Goal: Task Accomplishment & Management: Manage account settings

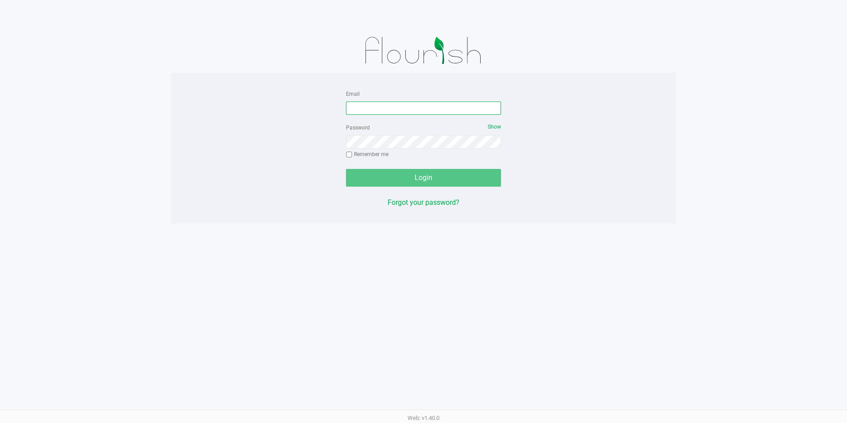
click at [421, 102] on input "Email" at bounding box center [423, 107] width 155 height 13
type input "[EMAIL_ADDRESS][DOMAIN_NAME]"
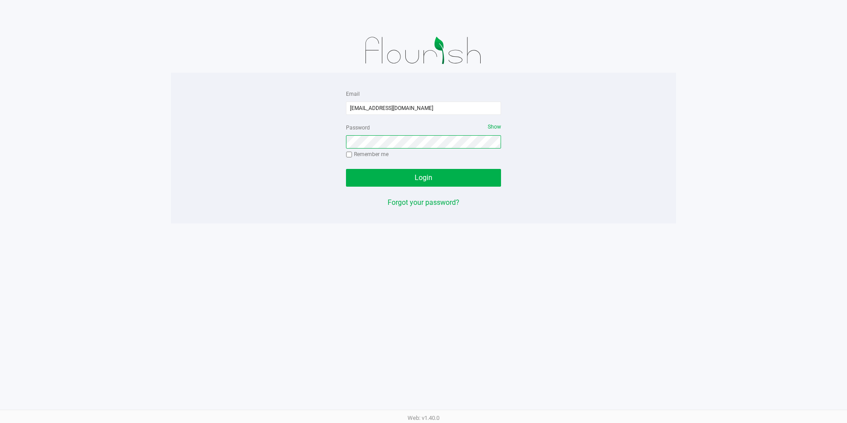
click at [346, 169] on button "Login" at bounding box center [423, 178] width 155 height 18
click at [471, 181] on button "Login" at bounding box center [423, 178] width 155 height 18
click at [432, 172] on button "Login" at bounding box center [423, 178] width 155 height 18
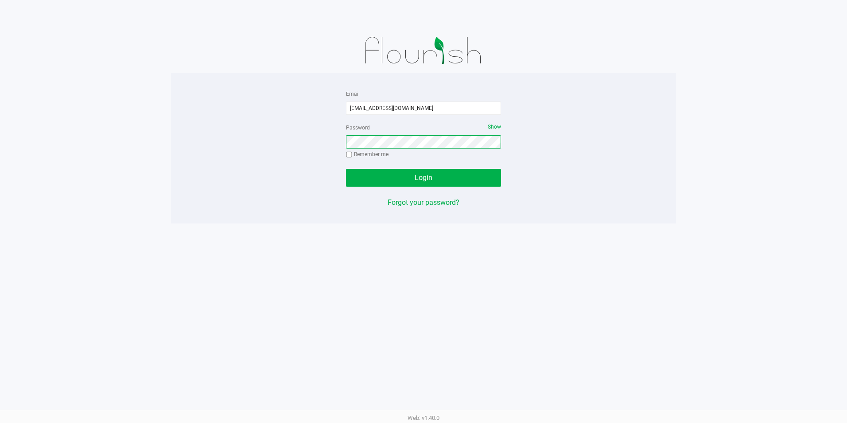
click at [346, 169] on button "Login" at bounding box center [423, 178] width 155 height 18
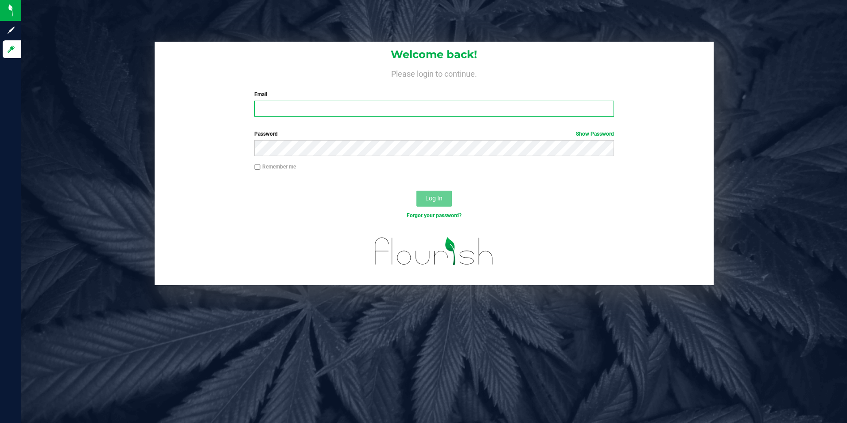
click at [373, 109] on input "Email" at bounding box center [434, 109] width 360 height 16
type input "[EMAIL_ADDRESS][DOMAIN_NAME]"
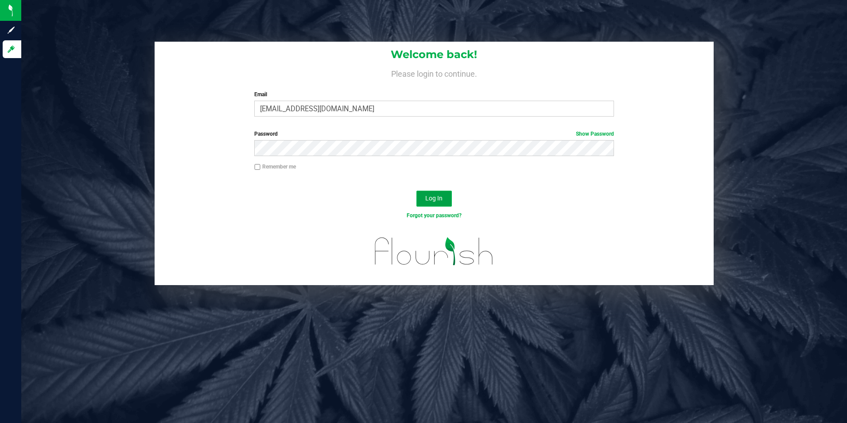
click at [443, 205] on button "Log In" at bounding box center [433, 198] width 35 height 16
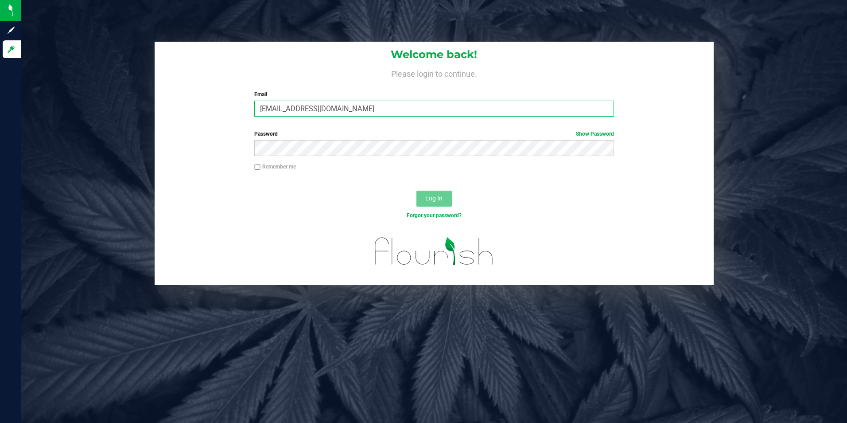
click at [364, 115] on input "[EMAIL_ADDRESS][DOMAIN_NAME]" at bounding box center [434, 109] width 360 height 16
click at [367, 106] on input "[EMAIL_ADDRESS][DOMAIN_NAME]" at bounding box center [434, 109] width 360 height 16
drag, startPoint x: 367, startPoint y: 106, endPoint x: 152, endPoint y: 116, distance: 216.0
click at [155, 115] on div "Welcome back! Please login to continue. Email [EMAIL_ADDRESS][DOMAIN_NAME] Requ…" at bounding box center [435, 83] width 560 height 82
drag, startPoint x: 368, startPoint y: 109, endPoint x: 129, endPoint y: 64, distance: 242.9
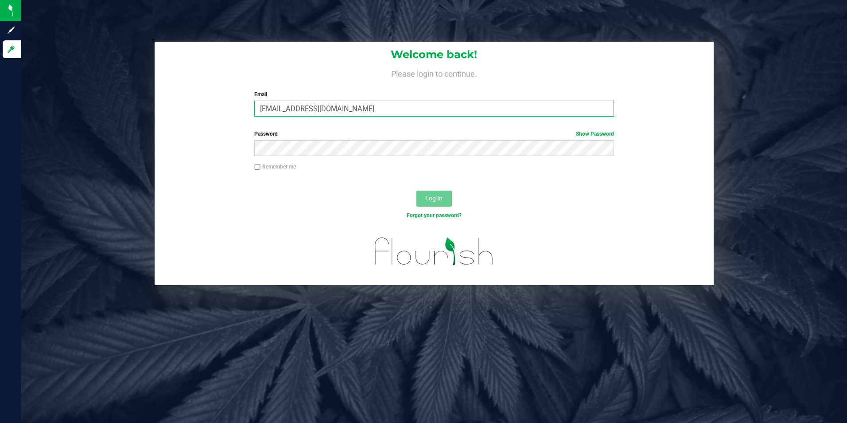
click at [129, 70] on div "Welcome back! Please login to continue. Email jabaez@slatercenter.com Required …" at bounding box center [434, 163] width 839 height 243
type input "jonat4n21alba@gmail.com"
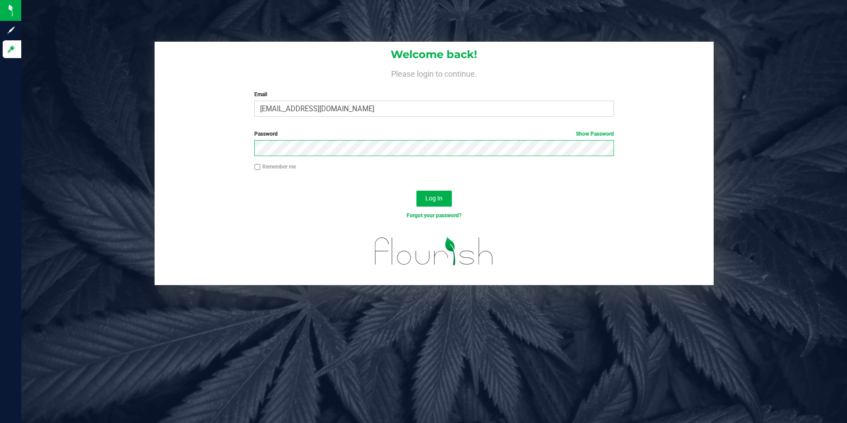
click at [416, 190] on button "Log In" at bounding box center [433, 198] width 35 height 16
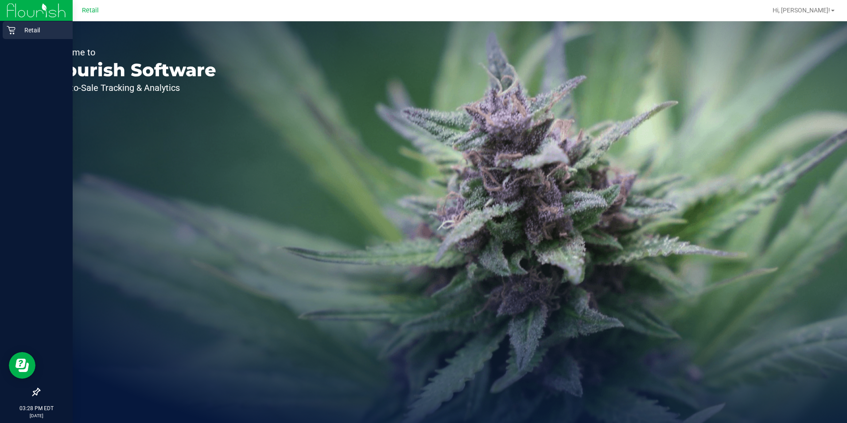
click at [12, 32] on icon at bounding box center [11, 30] width 9 height 9
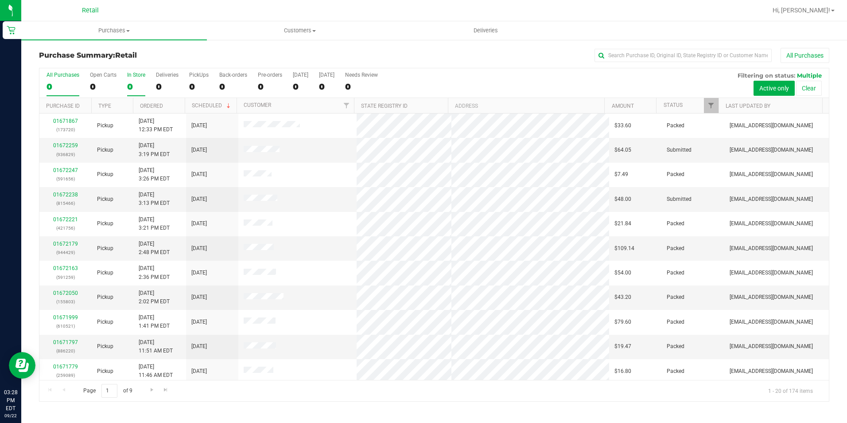
click at [127, 84] on div "0" at bounding box center [136, 87] width 18 height 10
click at [0, 0] on input "In Store 0" at bounding box center [0, 0] width 0 height 0
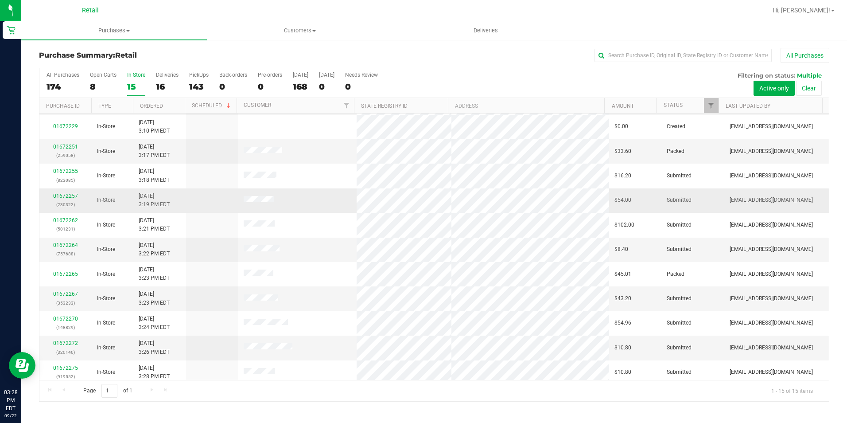
scroll to position [101, 0]
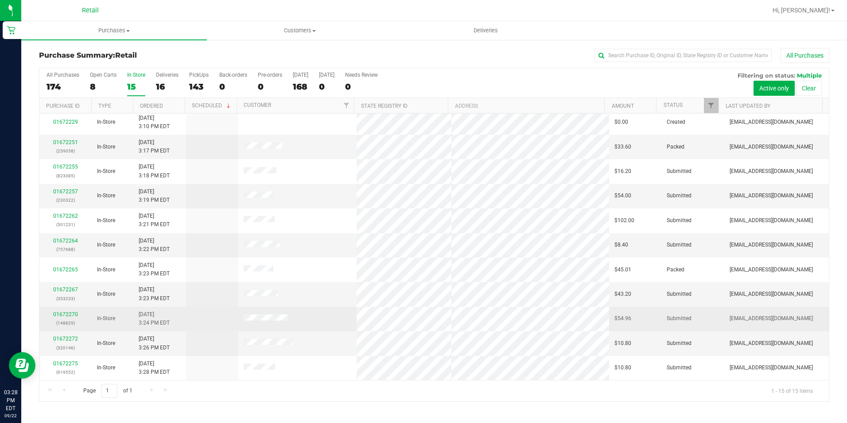
click at [255, 308] on td at bounding box center [297, 319] width 118 height 24
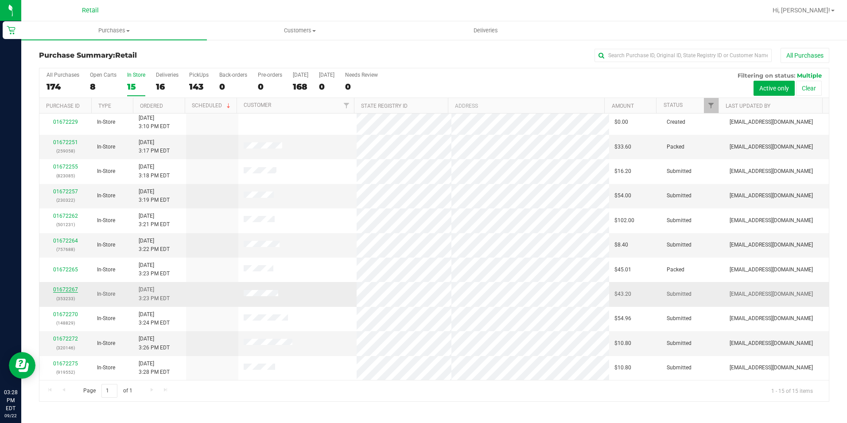
click at [73, 289] on link "01672267" at bounding box center [65, 289] width 25 height 6
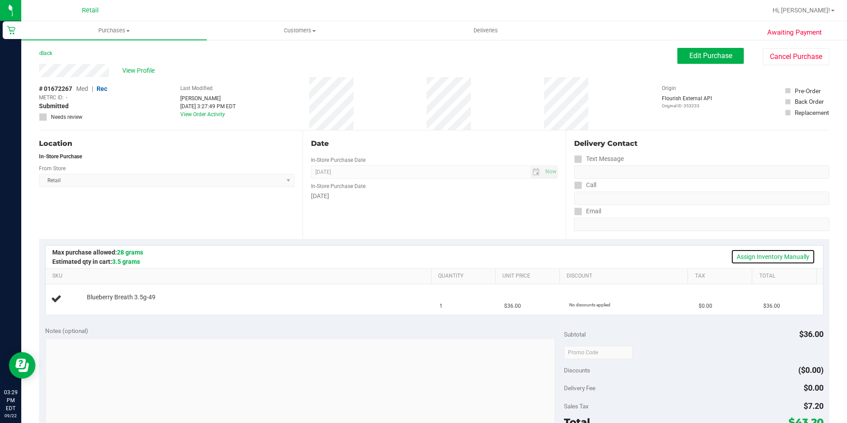
click at [780, 256] on link "Assign Inventory Manually" at bounding box center [773, 256] width 84 height 15
click at [108, 307] on div "Add Package" at bounding box center [257, 303] width 340 height 8
click at [114, 303] on link "Add Package" at bounding box center [103, 303] width 32 height 6
click at [231, 310] on span "Select Package" at bounding box center [175, 305] width 177 height 12
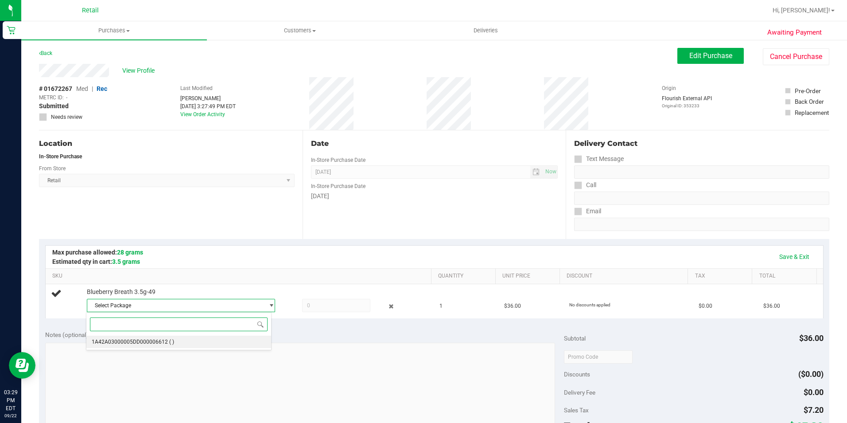
click at [166, 343] on li "1A42A03000005DD000006612 ( )" at bounding box center [178, 341] width 184 height 12
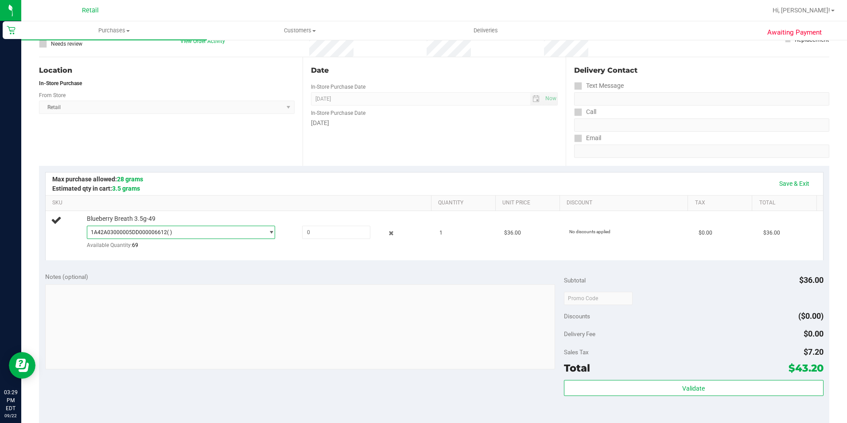
scroll to position [89, 0]
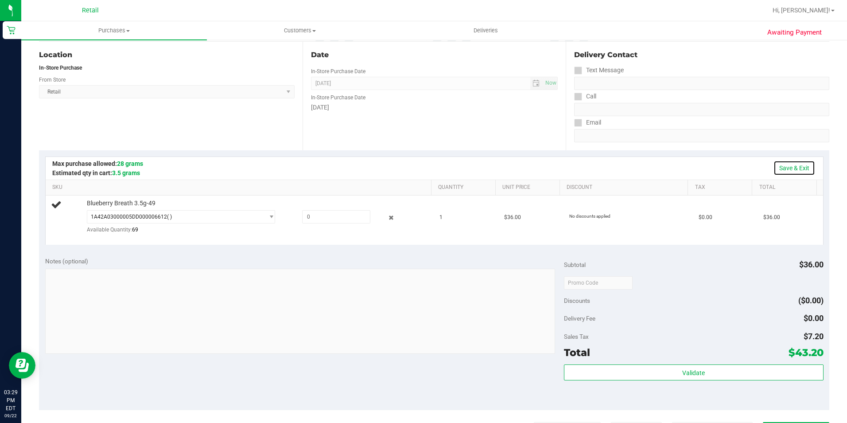
click at [800, 168] on link "Save & Exit" at bounding box center [794, 167] width 42 height 15
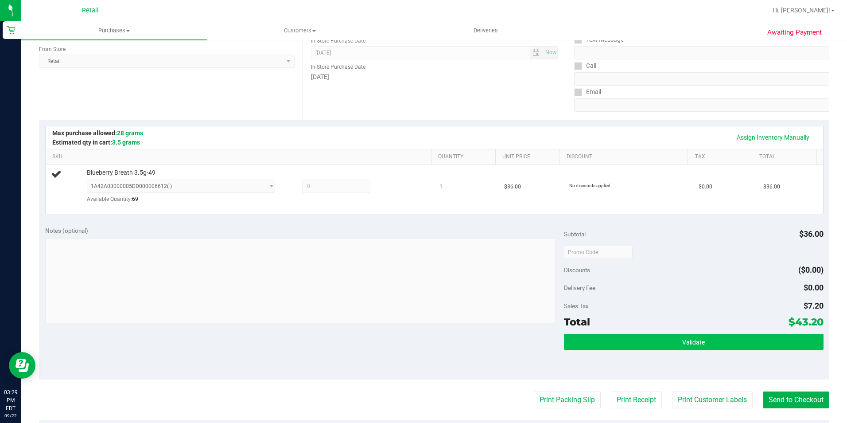
scroll to position [133, 0]
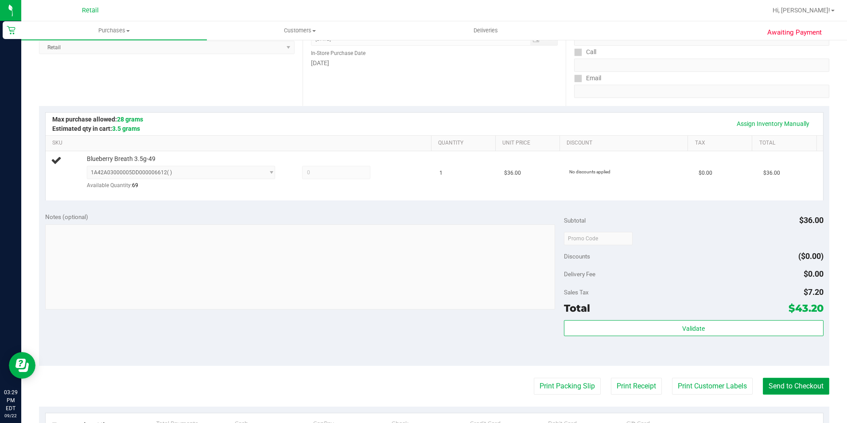
click at [790, 389] on button "Send to Checkout" at bounding box center [796, 385] width 66 height 17
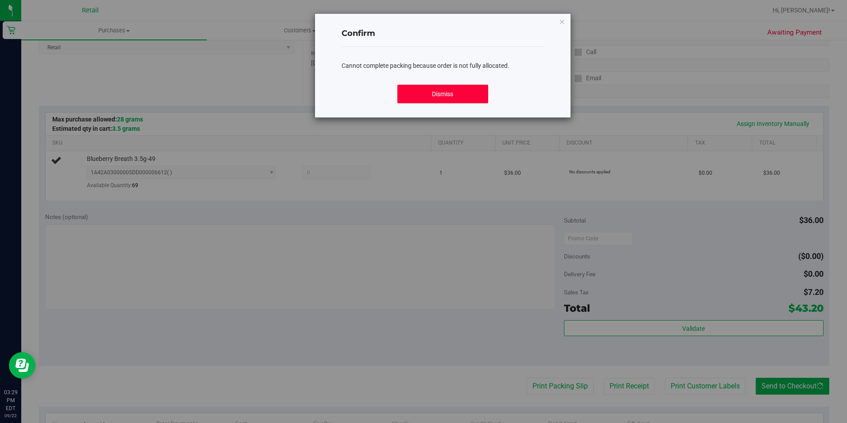
click at [474, 101] on button "Dismiss" at bounding box center [442, 94] width 91 height 19
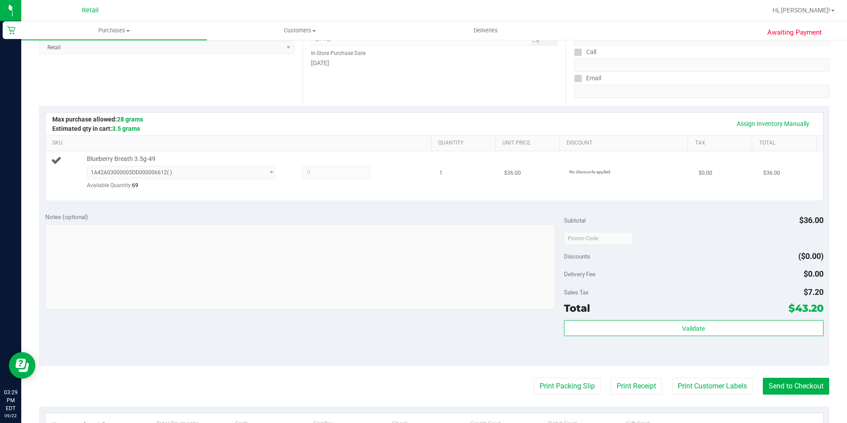
click at [313, 168] on span at bounding box center [336, 172] width 68 height 13
drag, startPoint x: 310, startPoint y: 172, endPoint x: 264, endPoint y: 173, distance: 45.6
click at [309, 172] on span at bounding box center [336, 172] width 68 height 13
click at [254, 174] on span "1A42A03000005DD000006612 ( ) 1A42A03000005DD000006612" at bounding box center [181, 172] width 189 height 13
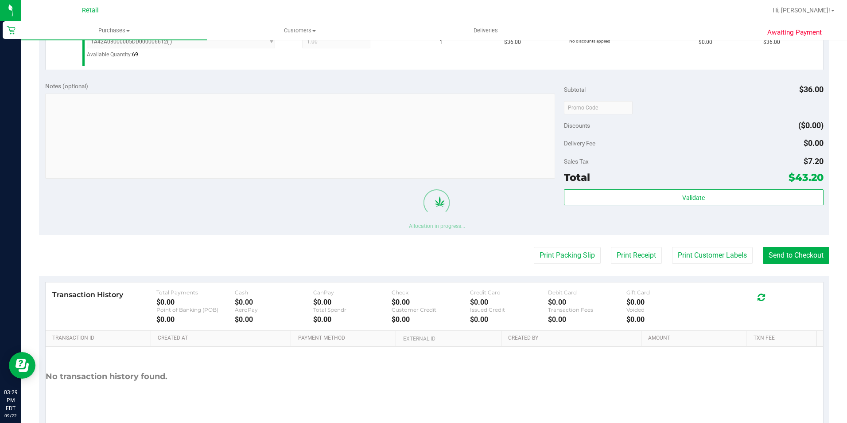
scroll to position [266, 0]
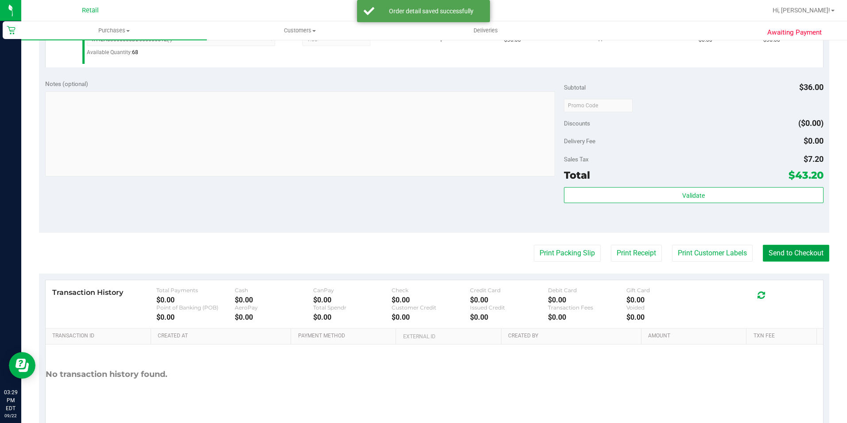
click at [807, 249] on button "Send to Checkout" at bounding box center [796, 253] width 66 height 17
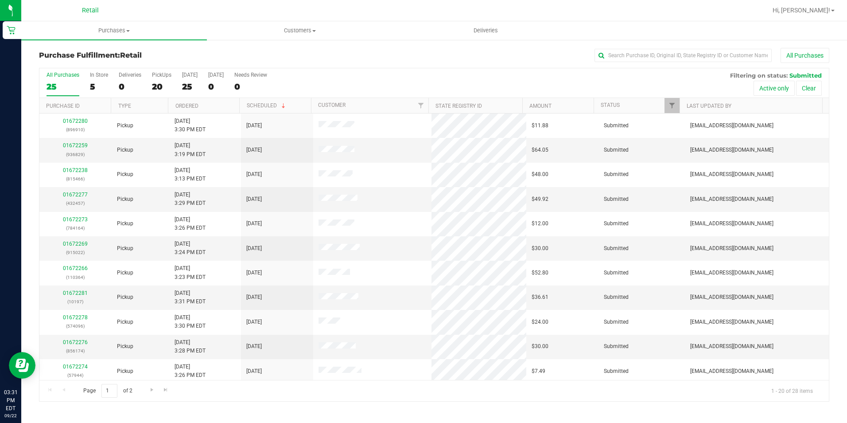
click at [685, 65] on div "Purchase Fulfillment: Retail All Purchases" at bounding box center [434, 57] width 790 height 19
click at [685, 64] on div "Purchase Fulfillment: Retail All Purchases" at bounding box center [434, 57] width 790 height 19
drag, startPoint x: 685, startPoint y: 64, endPoint x: 677, endPoint y: 63, distance: 8.1
click at [685, 63] on div "Purchase Fulfillment: Retail All Purchases" at bounding box center [434, 57] width 790 height 19
click at [665, 59] on input "text" at bounding box center [683, 55] width 177 height 13
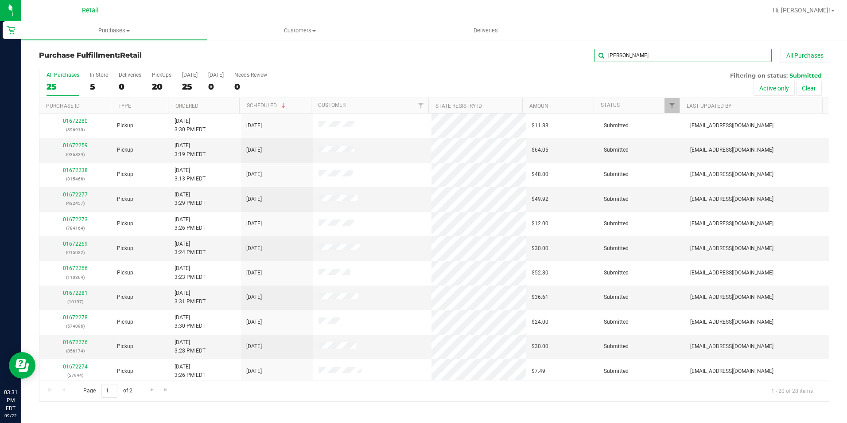
type input "danny"
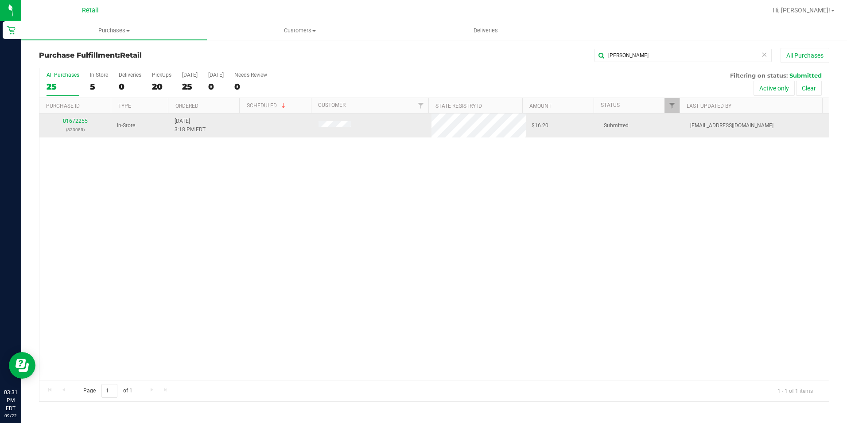
click at [69, 125] on p "(823085)" at bounding box center [76, 129] width 62 height 8
click at [75, 121] on link "01672255" at bounding box center [75, 121] width 25 height 6
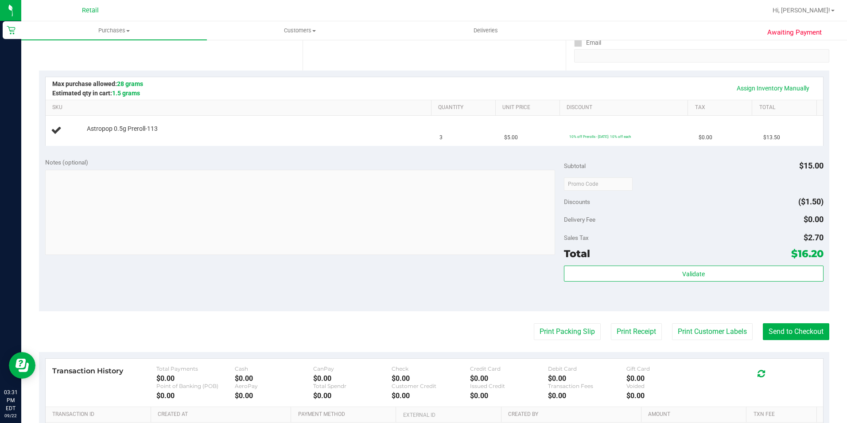
scroll to position [133, 0]
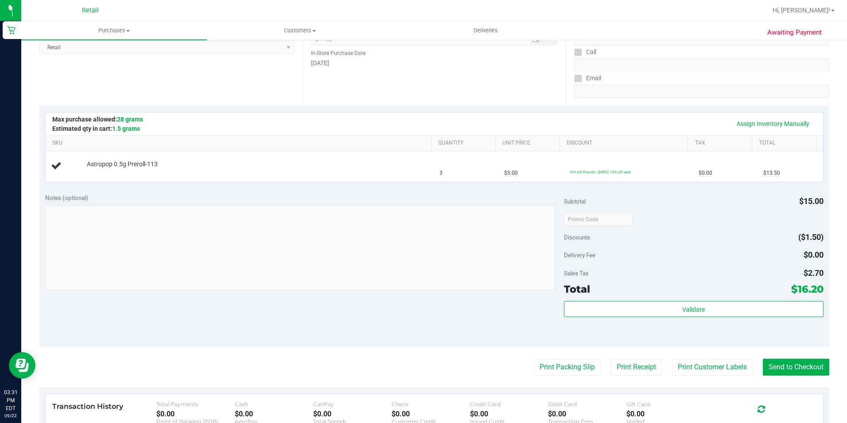
click at [792, 357] on purchase-details "Back Edit Purchase Cancel Purchase View Profile # 01672255 Med | Rec METRC ID: …" at bounding box center [434, 234] width 790 height 638
click at [793, 362] on button "Send to Checkout" at bounding box center [796, 366] width 66 height 17
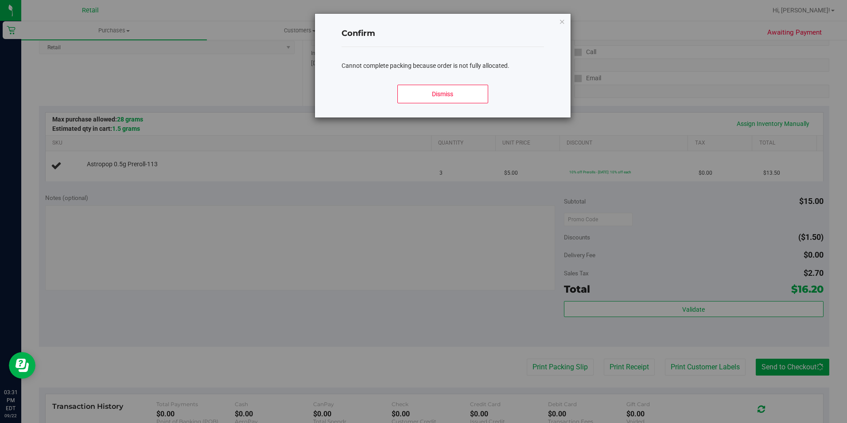
click at [456, 104] on div "Dismiss" at bounding box center [443, 98] width 202 height 40
click at [448, 99] on button "Dismiss" at bounding box center [442, 94] width 91 height 19
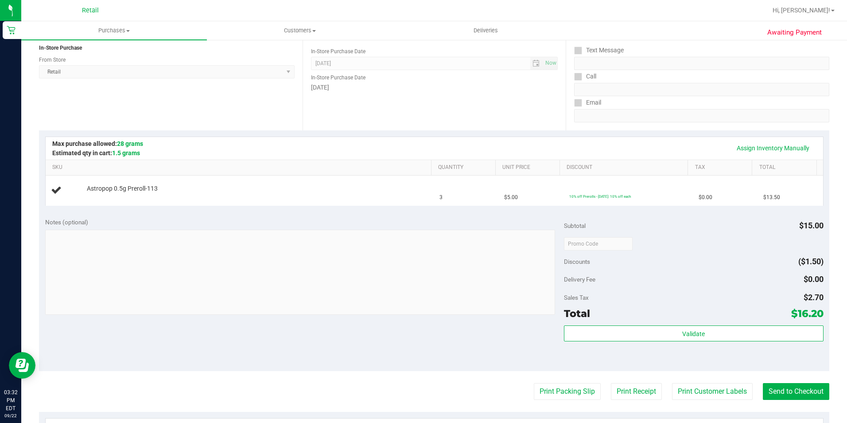
scroll to position [151, 0]
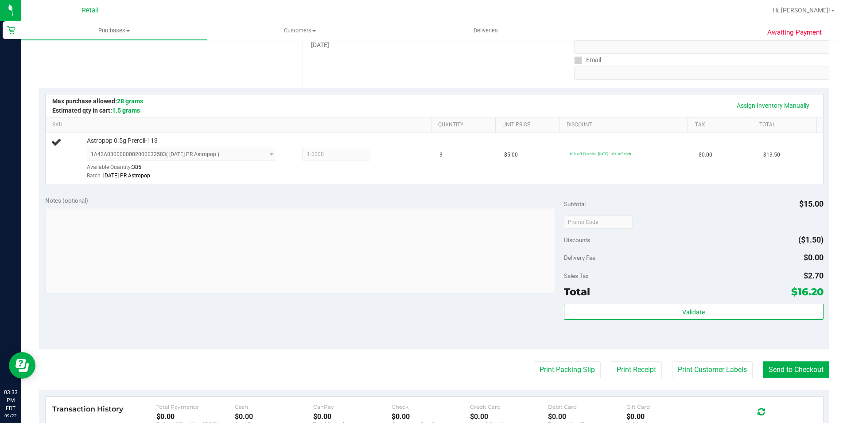
click at [754, 90] on div "Assign Inventory Manually SKU Quantity Unit Price Discount Tax Total Astropop 0…" at bounding box center [434, 139] width 790 height 102
click at [752, 101] on link "Assign Inventory Manually" at bounding box center [773, 105] width 84 height 15
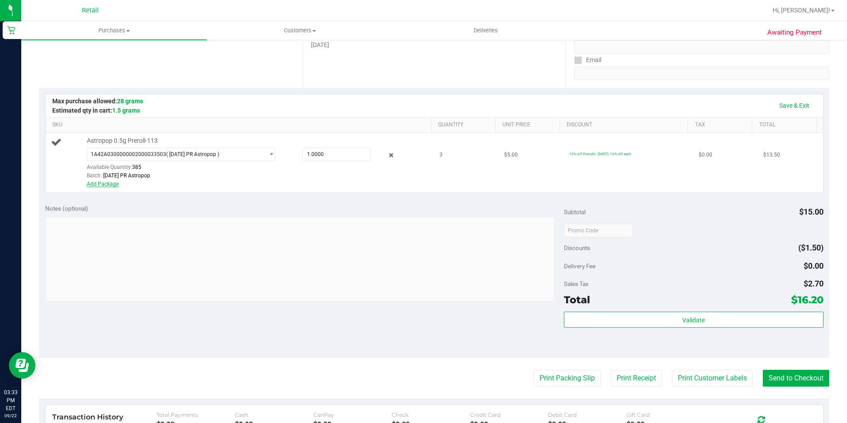
click at [97, 185] on link "Add Package" at bounding box center [103, 184] width 32 height 6
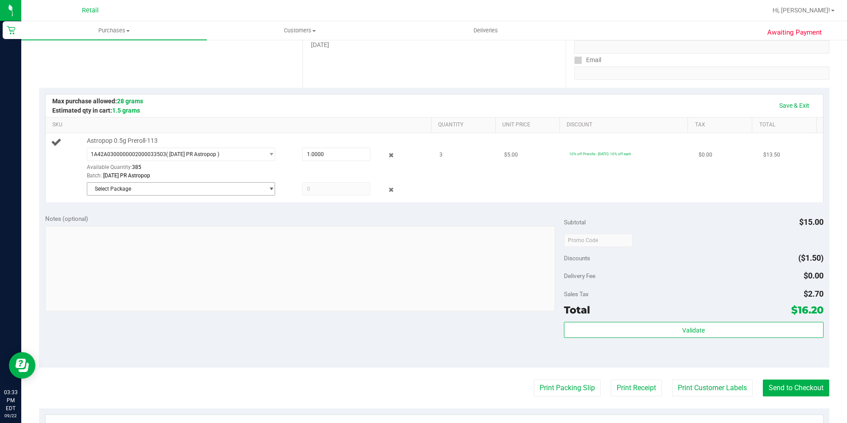
click at [139, 187] on span "Select Package" at bounding box center [175, 189] width 177 height 12
click at [225, 188] on span "Select Package" at bounding box center [175, 189] width 177 height 12
click at [310, 185] on span at bounding box center [336, 188] width 68 height 13
click at [195, 192] on span "Select Package" at bounding box center [175, 189] width 177 height 12
click at [163, 209] on input at bounding box center [178, 208] width 177 height 14
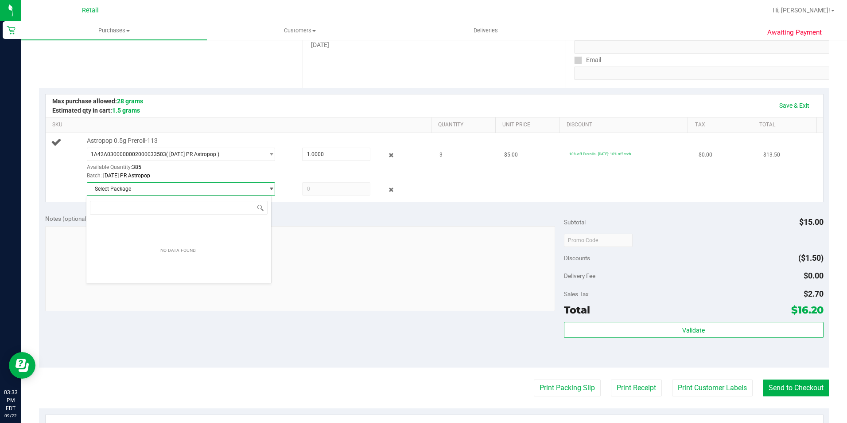
click at [190, 183] on span "Select Package" at bounding box center [175, 189] width 177 height 12
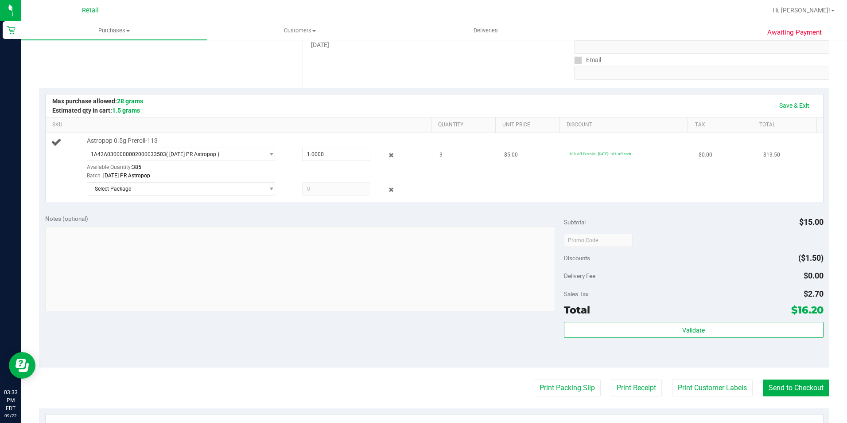
click at [147, 173] on span "8.28.25 PR Astropop" at bounding box center [126, 175] width 47 height 6
click at [785, 104] on link "Save & Exit" at bounding box center [794, 105] width 42 height 15
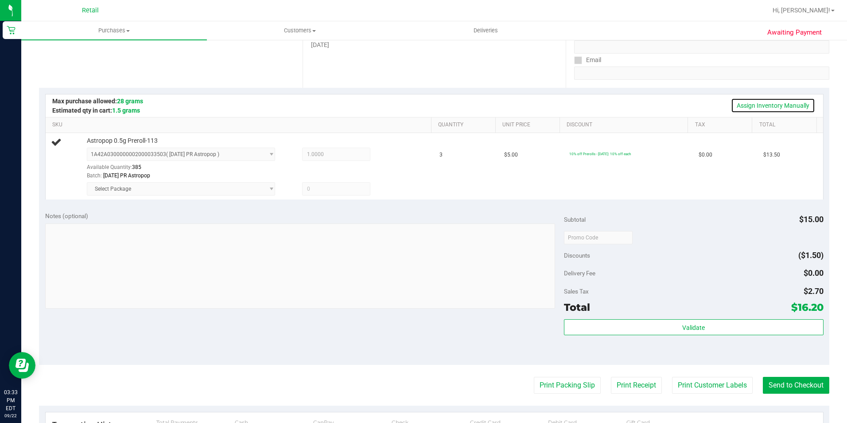
click at [741, 103] on link "Assign Inventory Manually" at bounding box center [773, 105] width 84 height 15
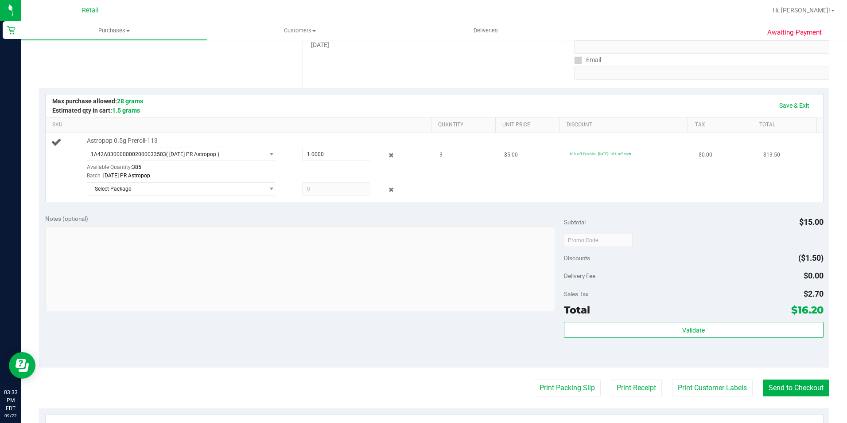
click at [332, 145] on div "Astropop 0.5g Preroll-113 1A42A0300000002000033503 ( 8.28.25 PR Astropop ) 1A42…" at bounding box center [254, 167] width 345 height 62
click at [329, 153] on span "1.0000 1" at bounding box center [336, 154] width 68 height 13
type input "3"
type input "3.0000"
click at [796, 101] on link "Save & Exit" at bounding box center [794, 105] width 42 height 15
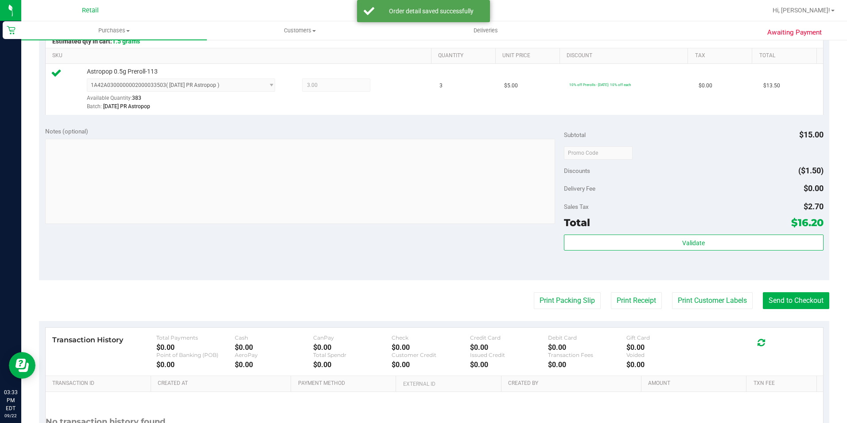
scroll to position [302, 0]
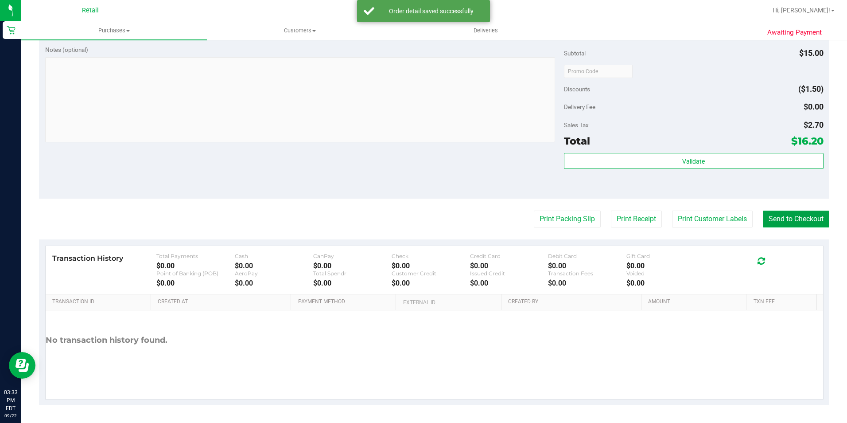
click at [796, 226] on button "Send to Checkout" at bounding box center [796, 218] width 66 height 17
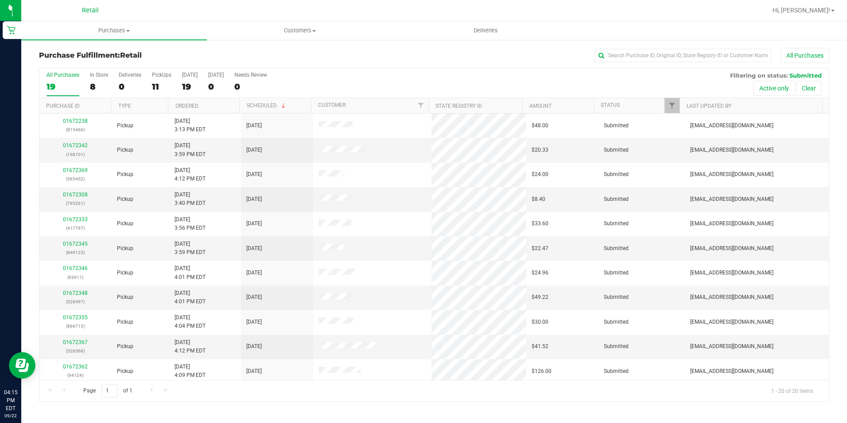
click at [613, 47] on div "Purchase Fulfillment: Retail All Purchases All Purchases 19 In Store 8 Deliveri…" at bounding box center [434, 224] width 826 height 371
